Goal: Task Accomplishment & Management: Manage account settings

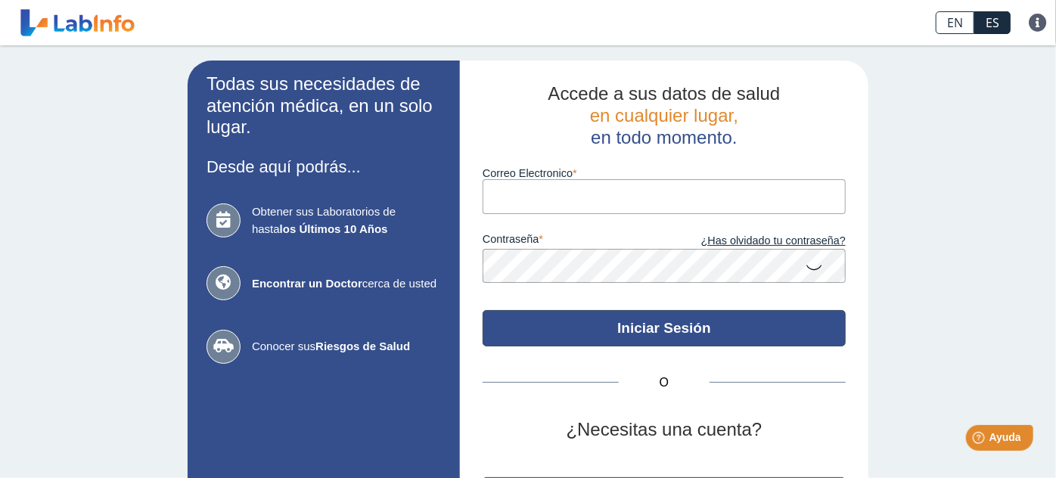
type input "[EMAIL_ADDRESS][DOMAIN_NAME]"
click at [657, 333] on button "Iniciar Sesión" at bounding box center [664, 328] width 363 height 36
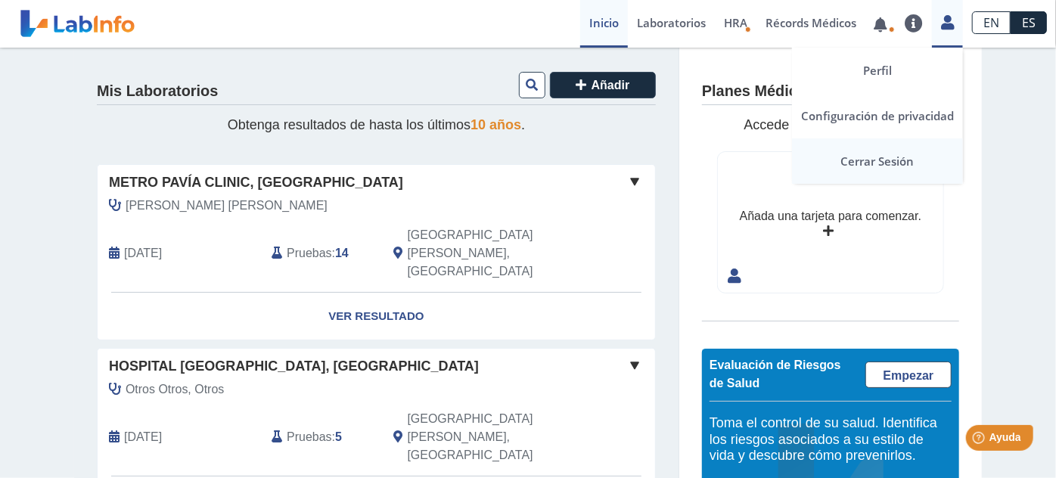
click at [909, 157] on link "Cerrar Sesión" at bounding box center [877, 160] width 171 height 45
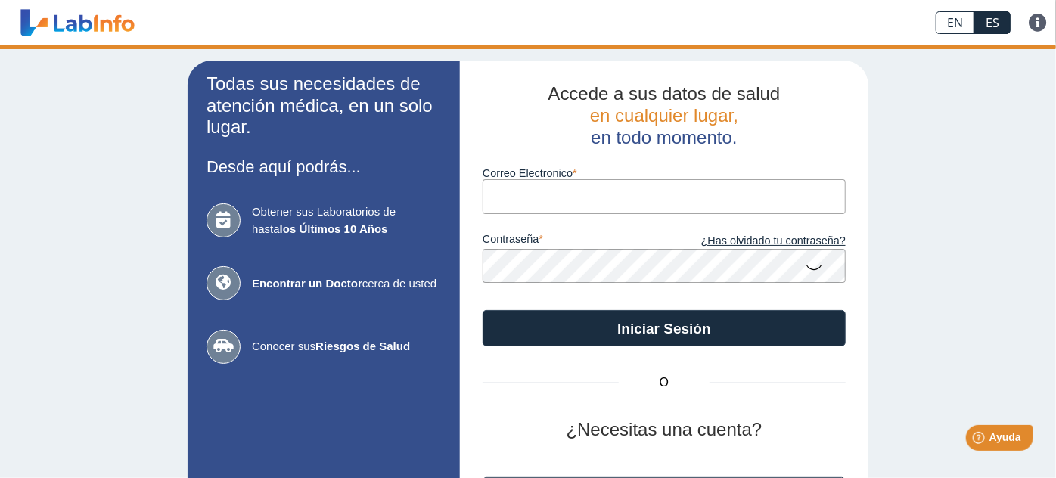
type input "[EMAIL_ADDRESS][DOMAIN_NAME]"
